Goal: Transaction & Acquisition: Register for event/course

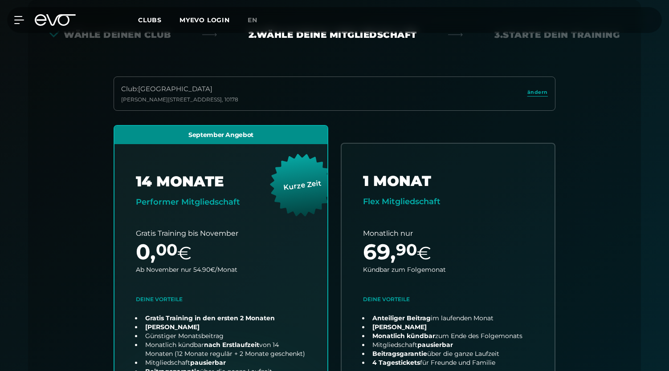
scroll to position [197, 0]
click at [54, 21] on icon at bounding box center [60, 20] width 29 height 12
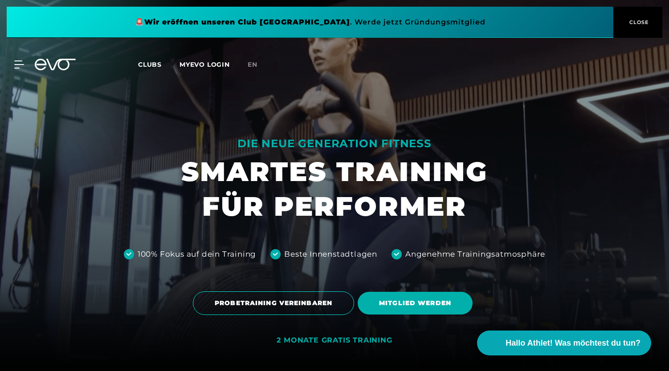
click at [630, 17] on button "CLOSE" at bounding box center [637, 22] width 49 height 31
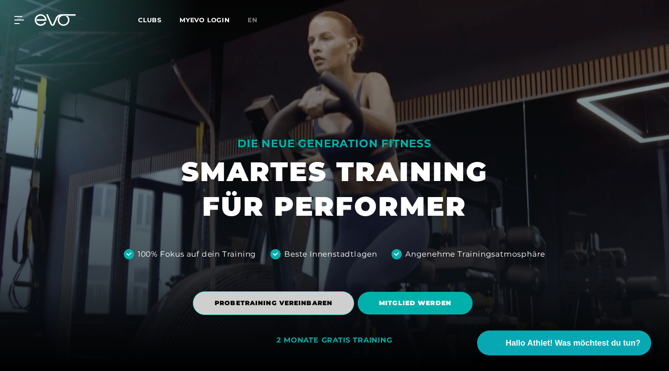
click at [255, 302] on span "PROBETRAINING VEREINBAREN" at bounding box center [274, 303] width 118 height 9
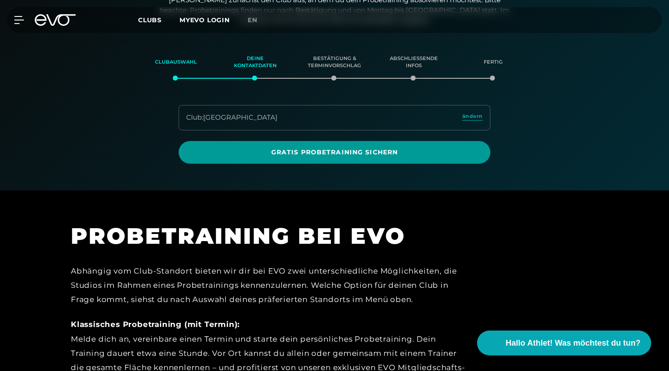
scroll to position [153, 0]
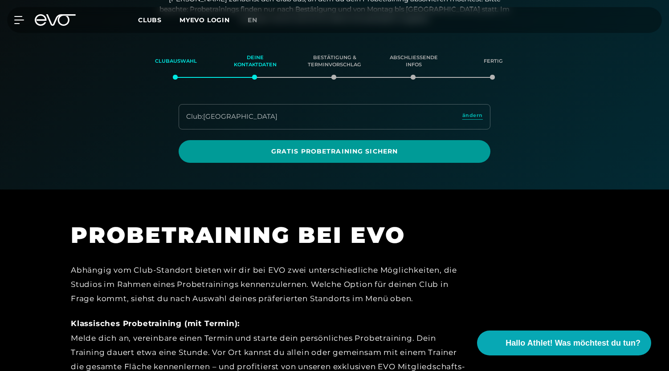
click at [325, 145] on span "Gratis Probetraining sichern" at bounding box center [335, 151] width 312 height 23
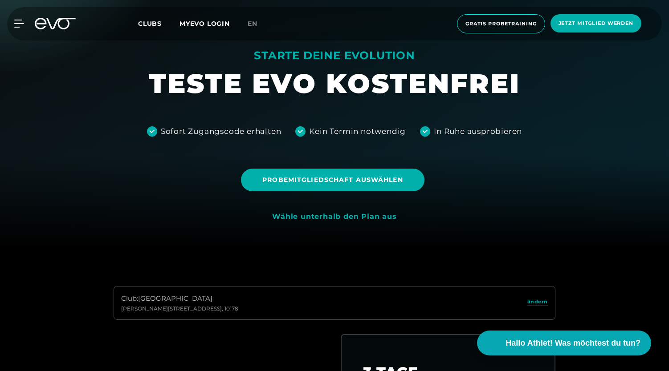
scroll to position [135, 0]
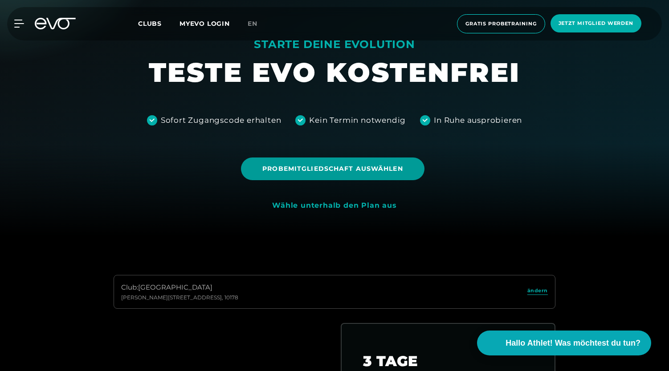
click at [303, 167] on span "Probemitgliedschaft auswählen" at bounding box center [332, 168] width 140 height 9
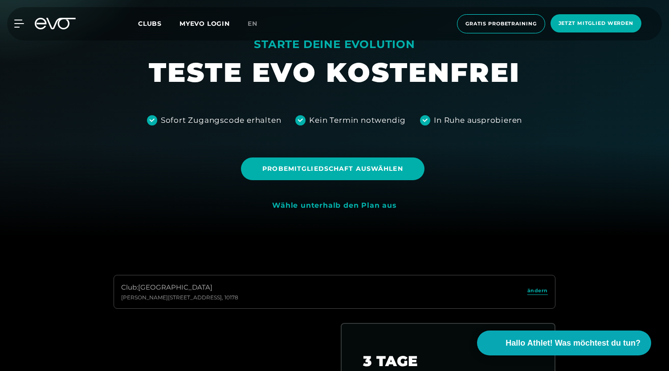
click at [560, 162] on div "Probemitgliedschaft auswählen" at bounding box center [334, 169] width 655 height 36
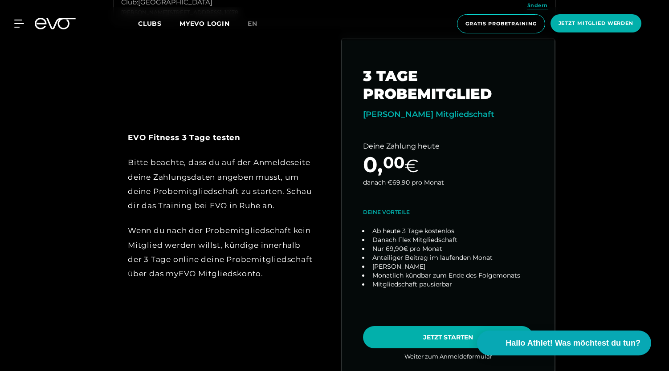
scroll to position [422, 0]
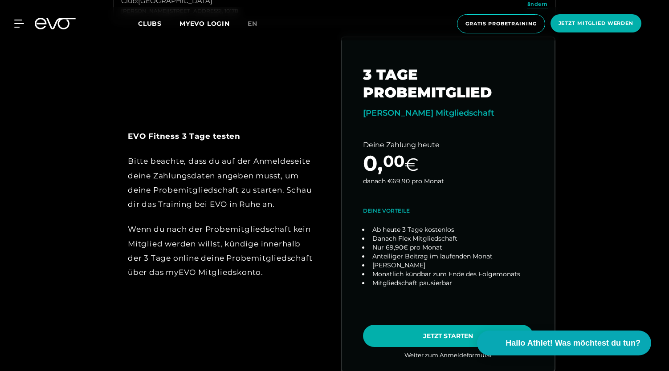
click at [136, 182] on div "Bitte beachte, dass du auf der Anmeldeseite deine Zahlungsdaten angeben musst, …" at bounding box center [221, 182] width 186 height 57
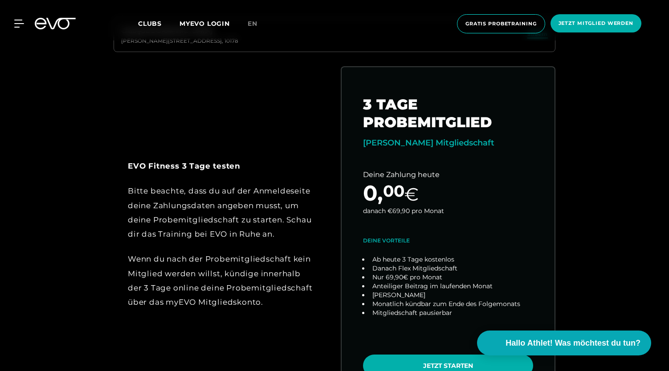
scroll to position [392, 0]
click at [249, 68] on div "EVO Fitness 3 Tage testen Bitte beachte, dass du auf der Anmeldeseite deine Zah…" at bounding box center [334, 245] width 456 height 358
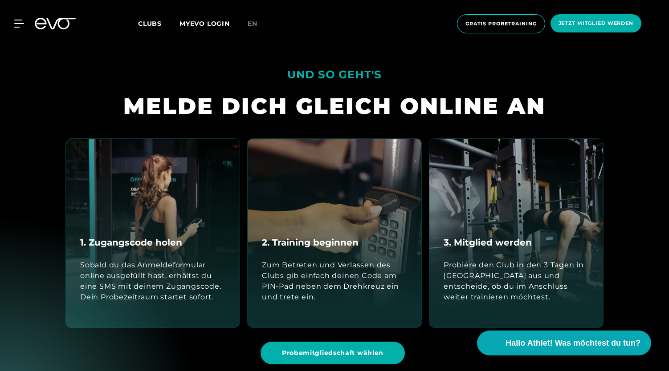
scroll to position [798, 0]
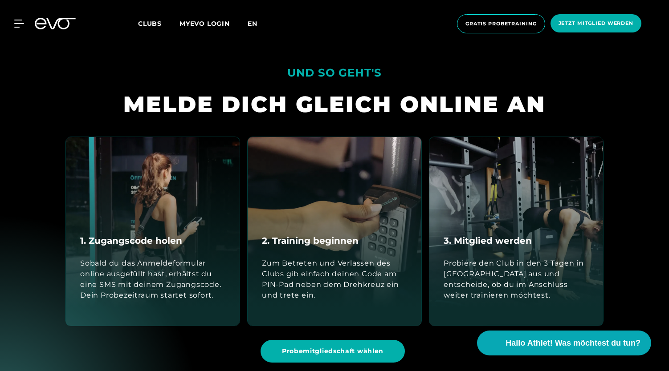
click at [256, 23] on span "en" at bounding box center [253, 24] width 10 height 8
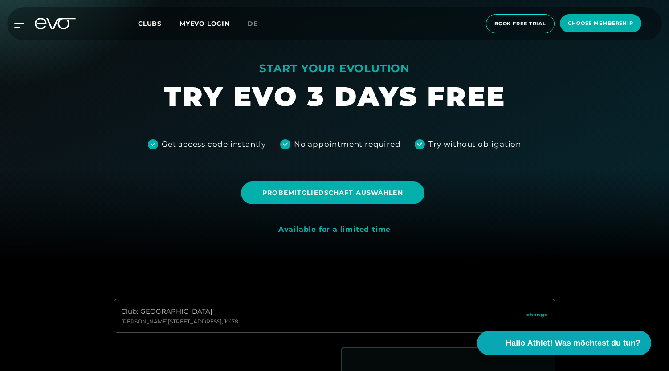
scroll to position [108, 0]
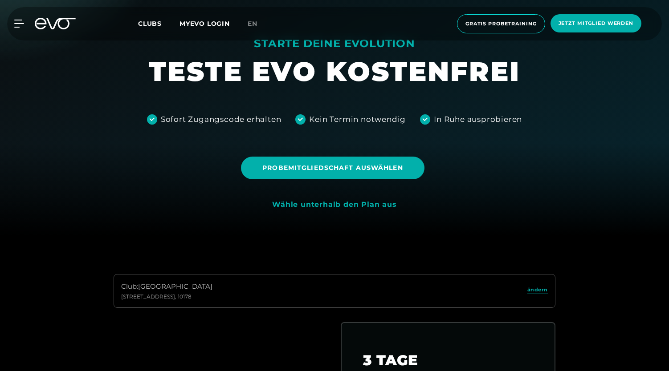
scroll to position [141, 0]
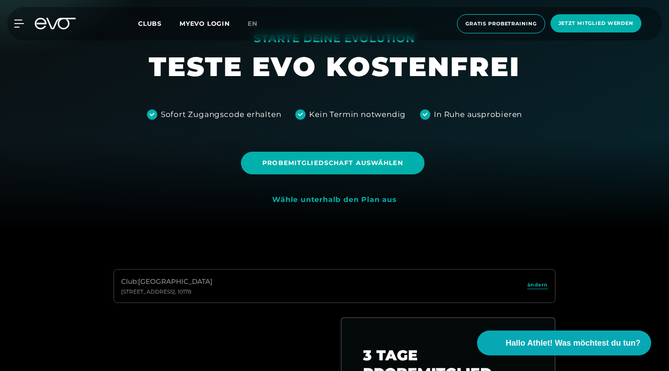
click at [558, 104] on div at bounding box center [334, 44] width 669 height 371
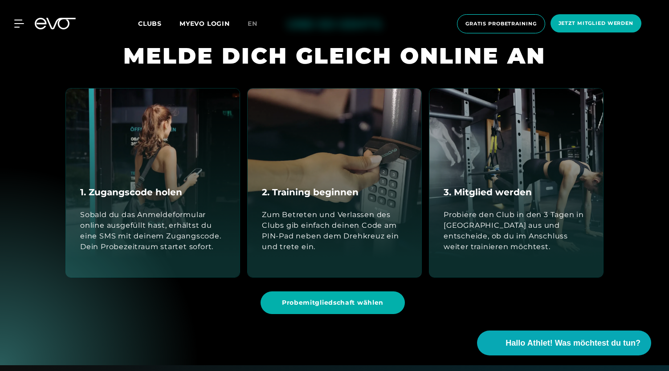
scroll to position [847, 0]
click at [64, 28] on icon at bounding box center [55, 24] width 41 height 12
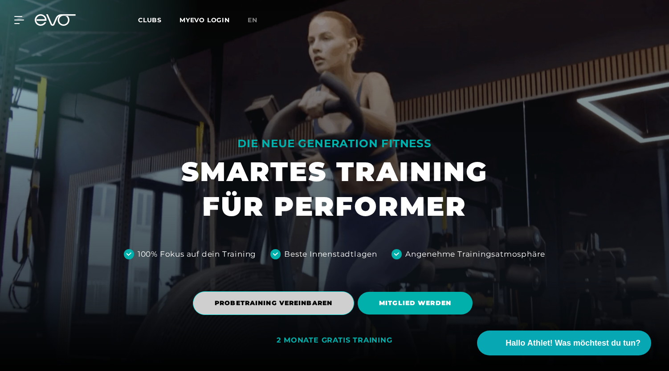
click at [311, 303] on span "PROBETRAINING VEREINBAREN" at bounding box center [274, 303] width 118 height 9
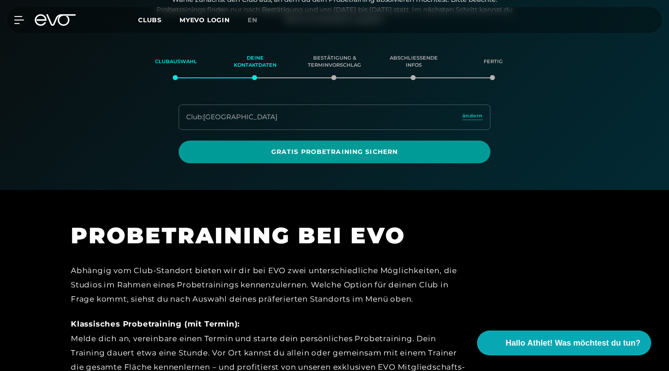
click at [376, 145] on span "Gratis Probetraining sichern" at bounding box center [335, 152] width 312 height 23
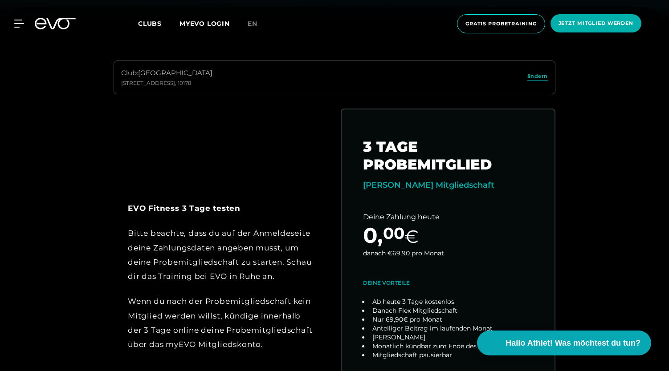
scroll to position [355, 0]
